Goal: Task Accomplishment & Management: Use online tool/utility

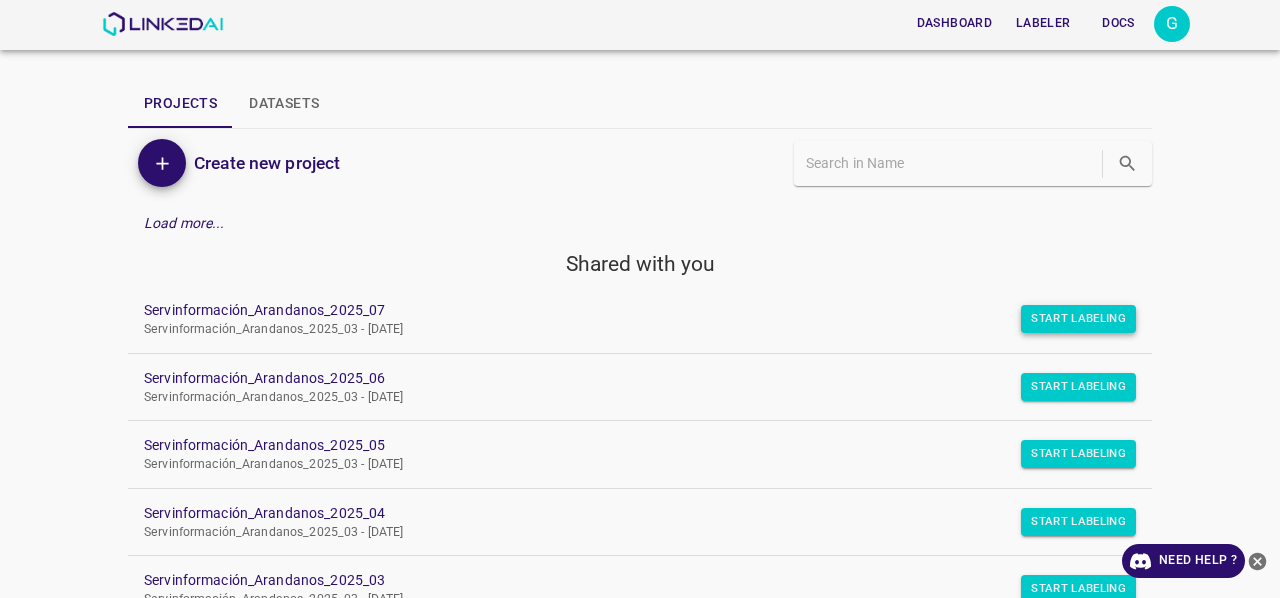
click at [1079, 307] on button "Start Labeling" at bounding box center [1078, 319] width 115 height 28
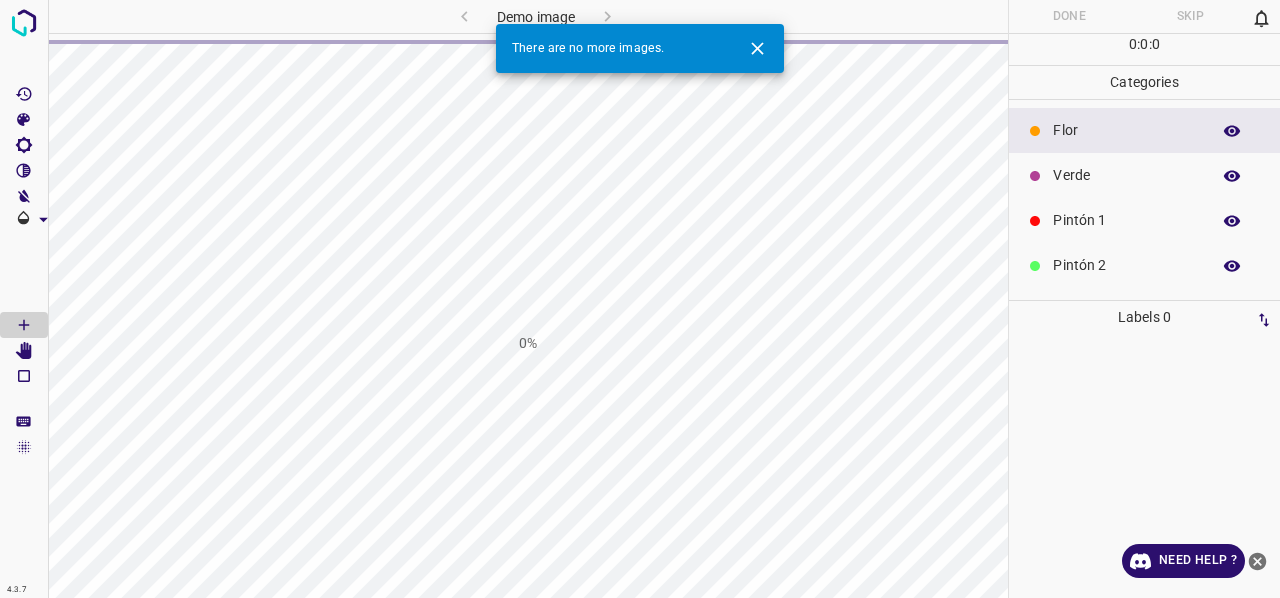
click at [764, 48] on icon "Close" at bounding box center [757, 48] width 21 height 21
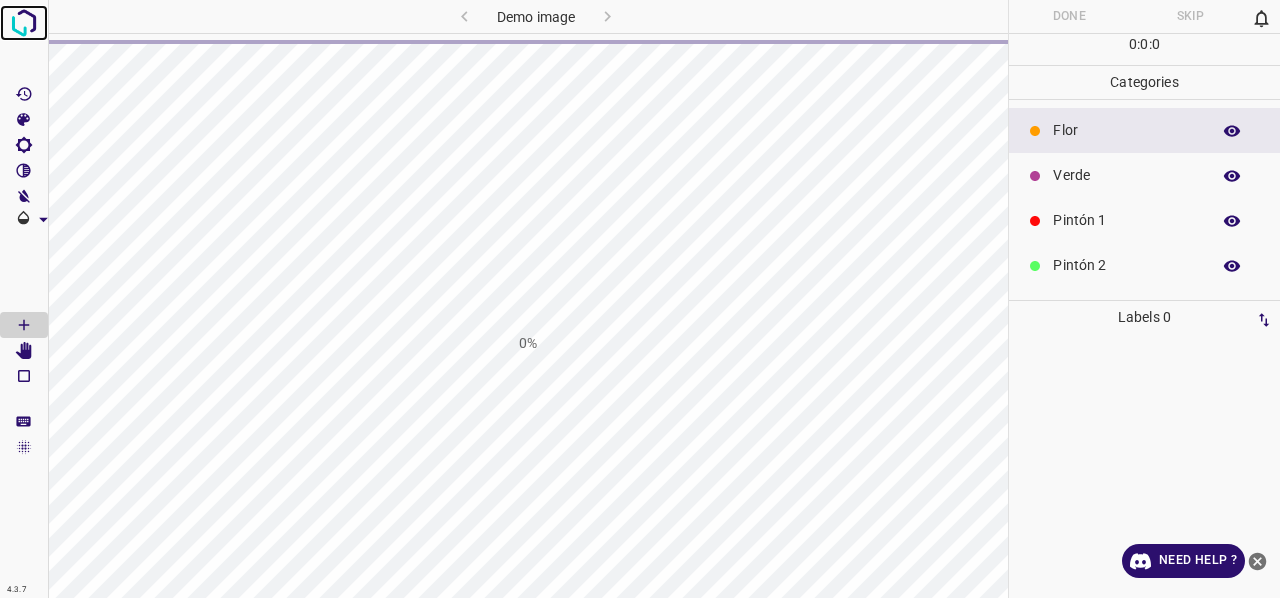
click at [0, 18] on link at bounding box center [24, 23] width 48 height 36
